Goal: Task Accomplishment & Management: Manage account settings

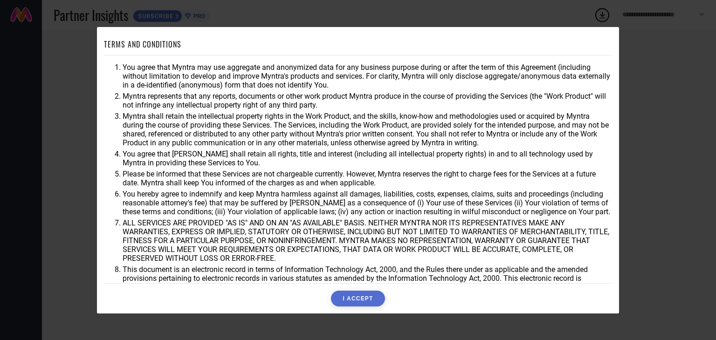
click at [356, 301] on button "I ACCEPT" at bounding box center [358, 299] width 54 height 16
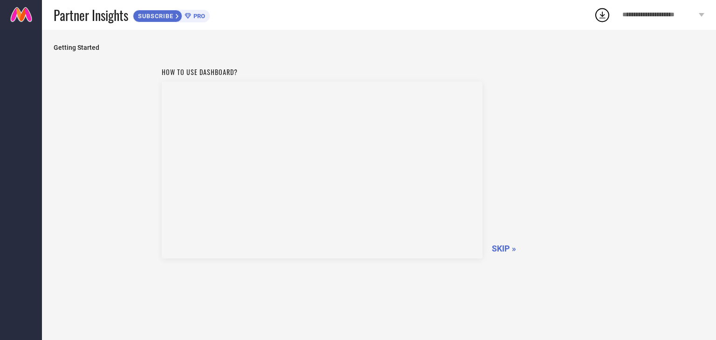
click at [190, 16] on icon at bounding box center [188, 16] width 7 height 6
click at [512, 251] on span "SKIP »" at bounding box center [504, 249] width 24 height 10
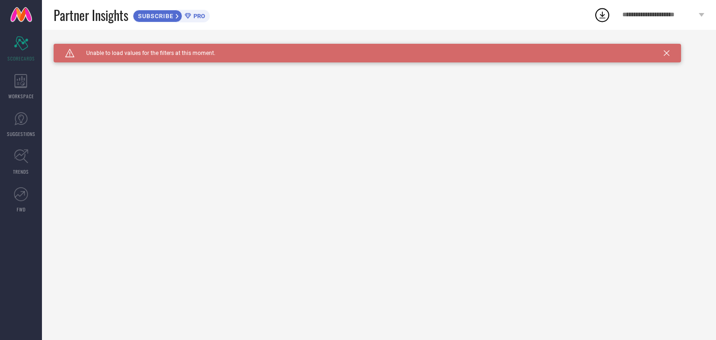
click at [196, 86] on div "Caution Created with Sketch. Unable to load values for the filters at this mome…" at bounding box center [379, 185] width 674 height 311
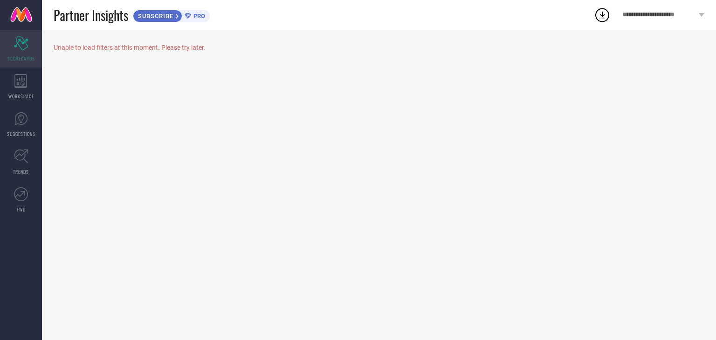
click at [25, 49] on icon "Scorecard" at bounding box center [21, 43] width 14 height 14
click at [25, 97] on span "WORKSPACE" at bounding box center [21, 96] width 26 height 7
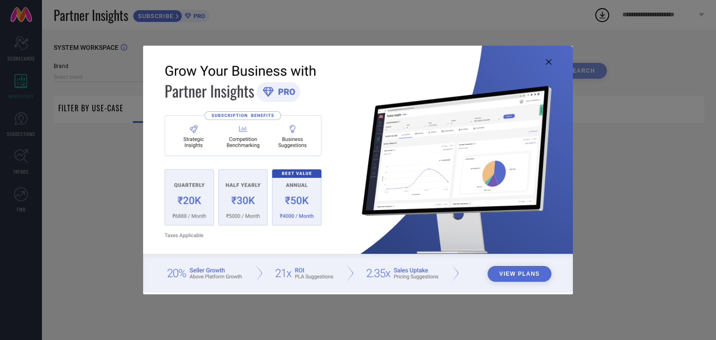
type input "1 STOP FASHION"
type input "All"
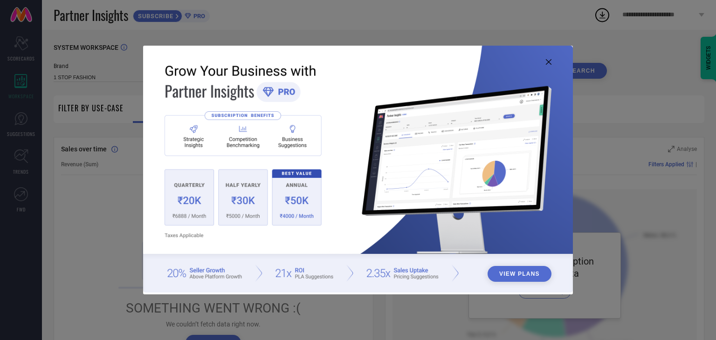
click at [498, 270] on button "View Plans" at bounding box center [520, 274] width 64 height 16
click at [514, 277] on button "View Plans" at bounding box center [520, 274] width 64 height 16
click at [549, 59] on icon at bounding box center [549, 62] width 6 height 6
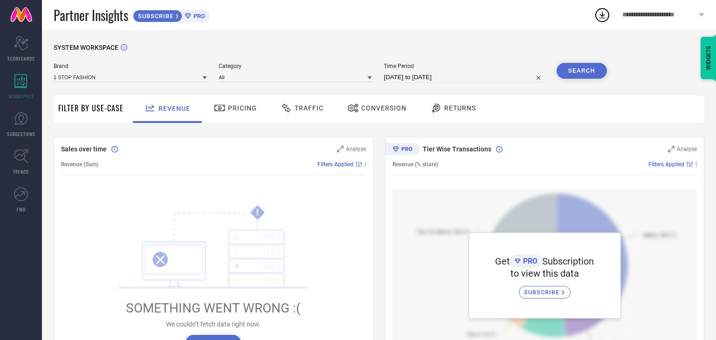
click at [91, 113] on span "Filter By Use-Case" at bounding box center [90, 108] width 65 height 11
click at [237, 109] on span "Pricing" at bounding box center [242, 107] width 29 height 7
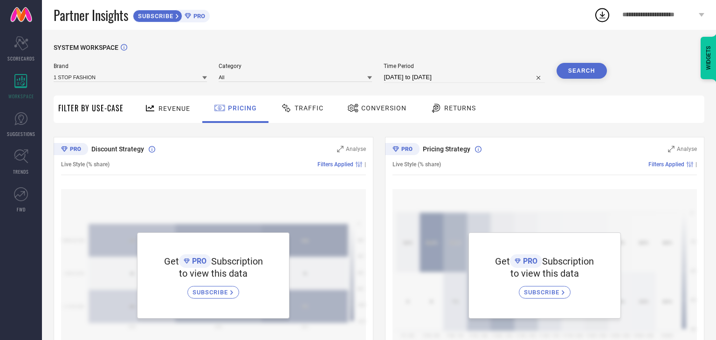
click at [300, 111] on span "Traffic" at bounding box center [309, 107] width 29 height 7
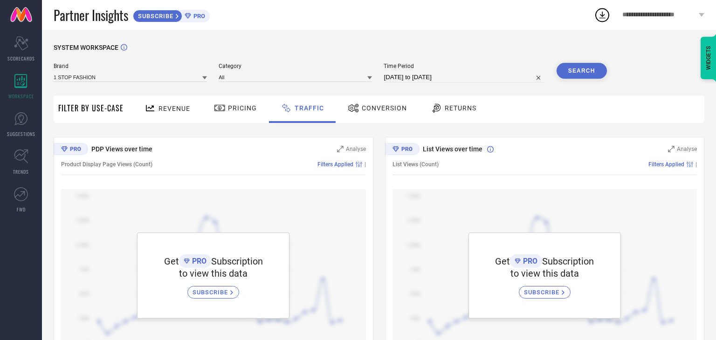
click at [362, 108] on span "Conversion" at bounding box center [384, 107] width 45 height 7
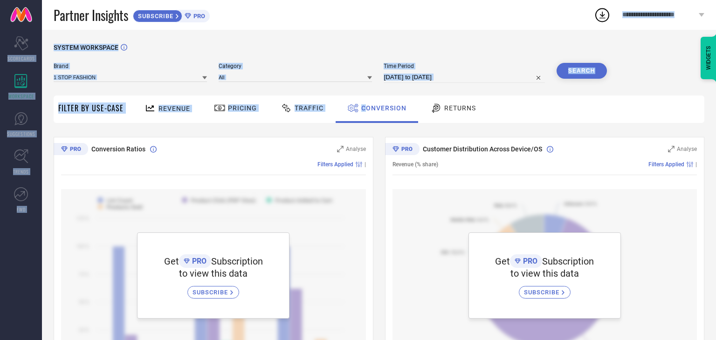
drag, startPoint x: 362, startPoint y: 108, endPoint x: 228, endPoint y: 22, distance: 159.6
click at [228, 22] on div "**********" at bounding box center [358, 314] width 716 height 629
click at [228, 22] on div "Partner Insights SUBSCRIBE PRO" at bounding box center [324, 15] width 540 height 30
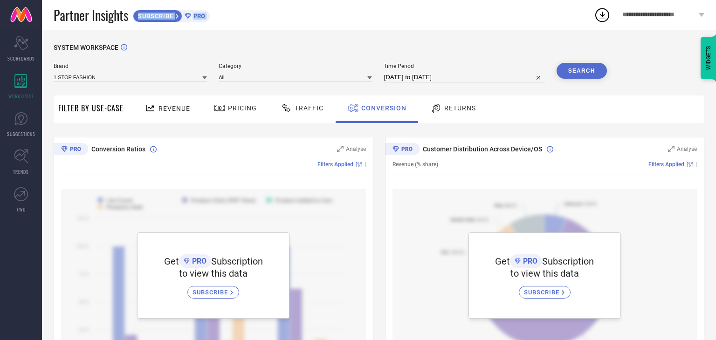
drag, startPoint x: 228, startPoint y: 22, endPoint x: 162, endPoint y: 20, distance: 65.8
click at [162, 20] on div "Partner Insights SUBSCRIBE PRO" at bounding box center [324, 15] width 540 height 30
click at [162, 20] on div "SUBSCRIBE" at bounding box center [157, 16] width 49 height 13
click at [313, 44] on div "SYSTEM WORKSPACE" at bounding box center [379, 53] width 651 height 19
click at [139, 81] on input at bounding box center [130, 77] width 153 height 10
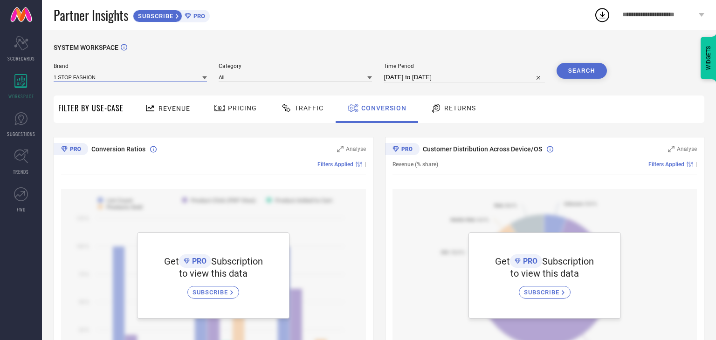
click at [139, 81] on input at bounding box center [130, 77] width 153 height 10
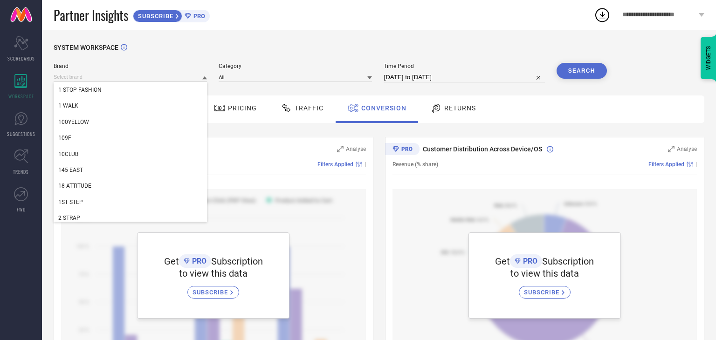
click at [152, 58] on div "SYSTEM WORKSPACE" at bounding box center [379, 53] width 651 height 19
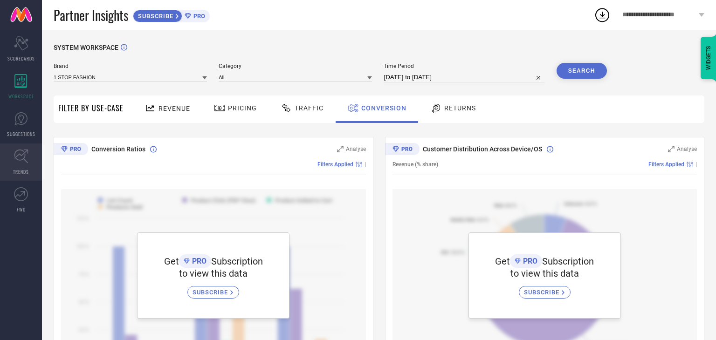
click at [19, 161] on icon at bounding box center [21, 156] width 14 height 14
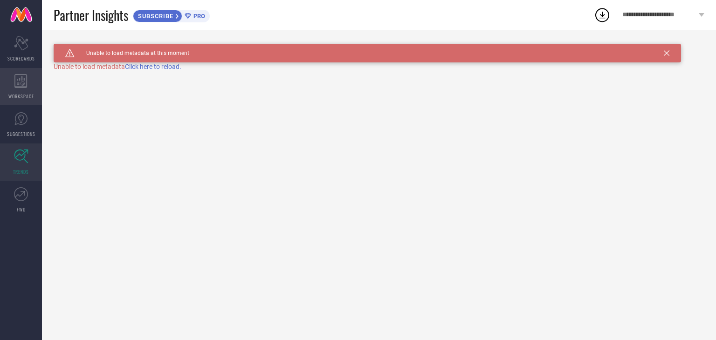
click at [21, 80] on icon at bounding box center [20, 81] width 13 height 14
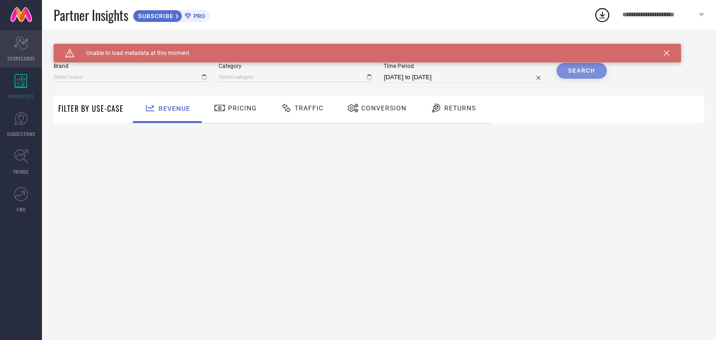
click at [19, 58] on span "SCORECARDS" at bounding box center [21, 58] width 28 height 7
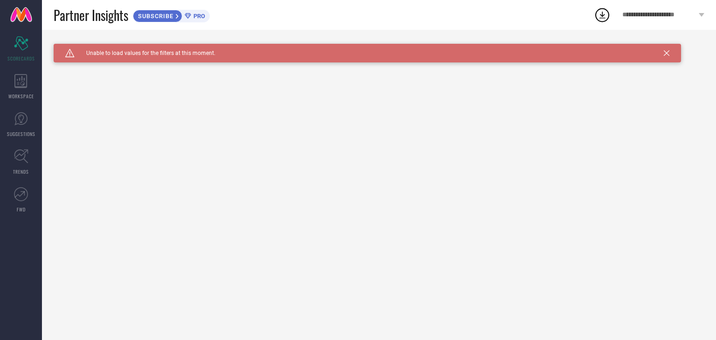
click at [698, 14] on div "**********" at bounding box center [663, 15] width 105 height 30
